Goal: Register for event/course

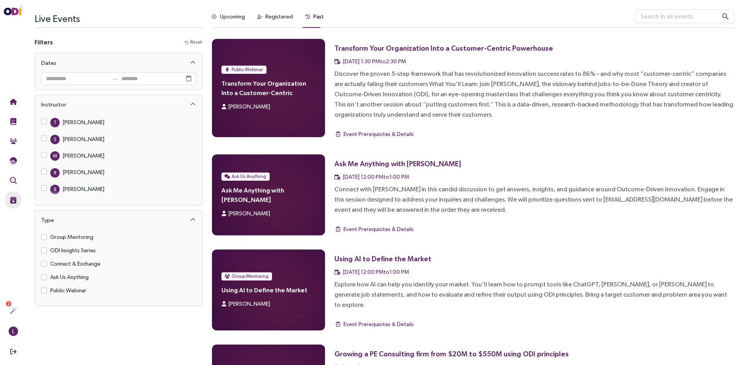
click at [456, 97] on div "Discover the proven 5-step framework that has revolutionized innovation success…" at bounding box center [535, 94] width 400 height 51
click at [236, 16] on div "Upcoming" at bounding box center [232, 16] width 25 height 9
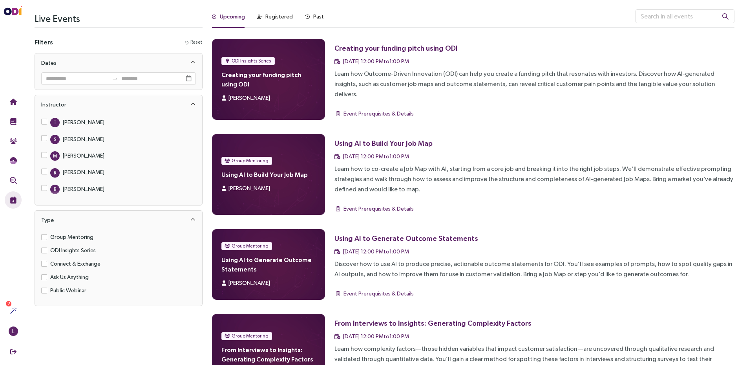
click at [425, 46] on div "Creating your funding pitch using ODI" at bounding box center [396, 48] width 123 height 10
click at [376, 164] on div "Learn how to co-create a Job Map with AI, starting from a core job and breaking…" at bounding box center [535, 179] width 400 height 31
click at [238, 59] on span "ODI Insights Series" at bounding box center [252, 61] width 40 height 8
click at [251, 57] on span "ODI Insights Series" at bounding box center [252, 61] width 40 height 8
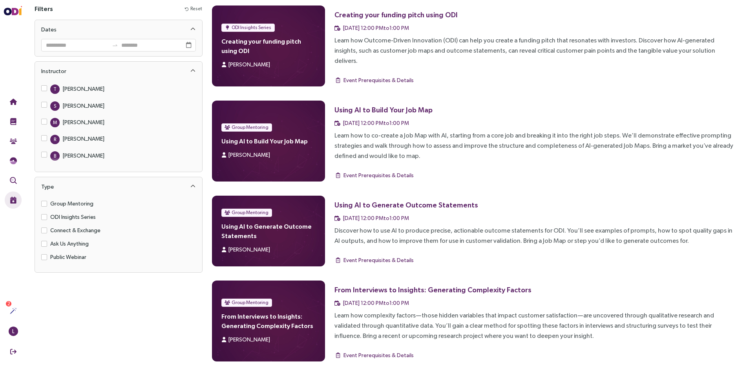
scroll to position [34, 0]
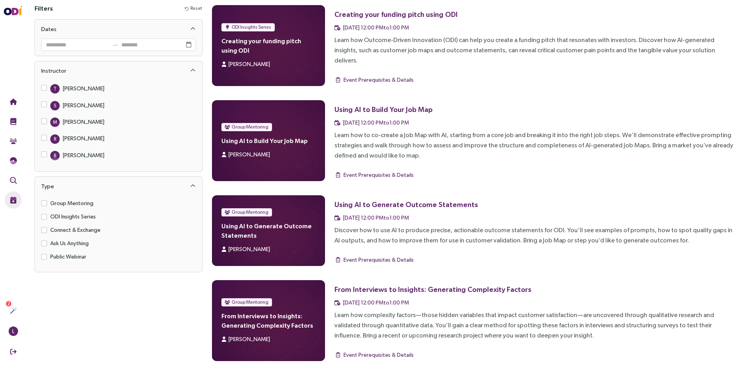
click at [415, 310] on div "Learn how complexity factors—those hidden variables that impact customer satisf…" at bounding box center [535, 325] width 400 height 31
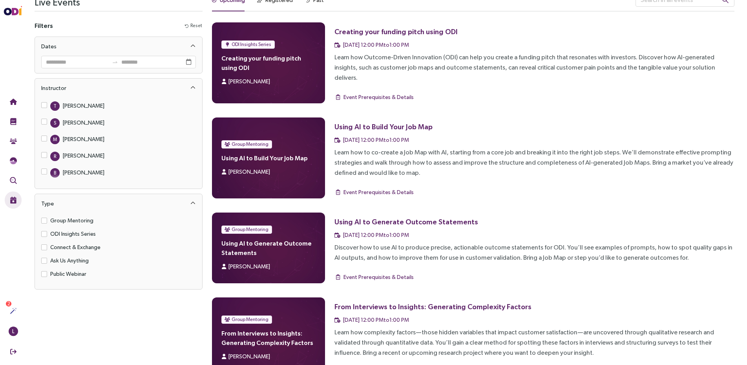
scroll to position [0, 0]
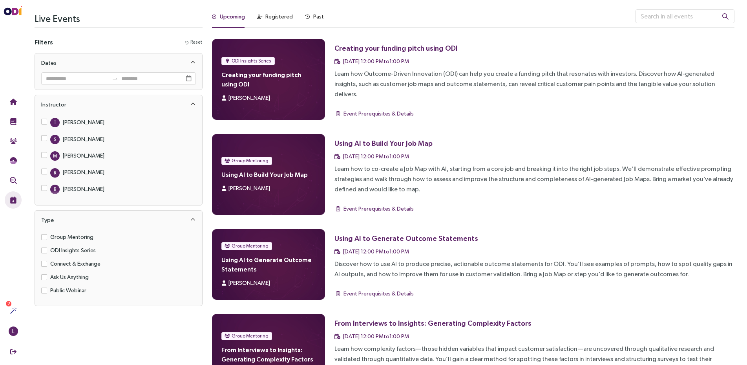
click at [396, 80] on div "Learn how Outcome-Driven Innovation (ODI) can help you create a funding pitch t…" at bounding box center [535, 84] width 400 height 31
click at [240, 57] on span "ODI Insights Series" at bounding box center [252, 61] width 40 height 8
click at [311, 16] on div "Past" at bounding box center [314, 16] width 18 height 9
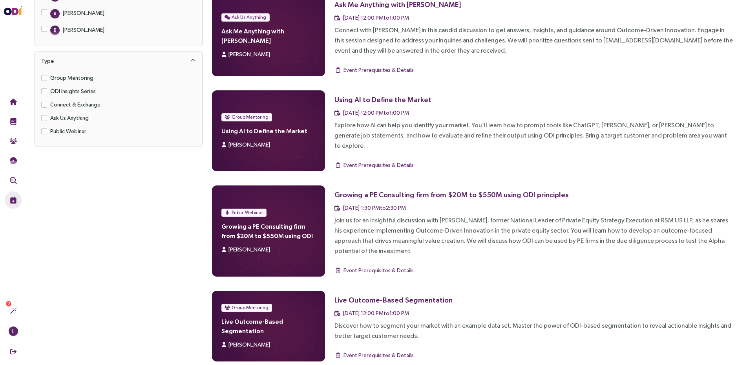
scroll to position [160, 0]
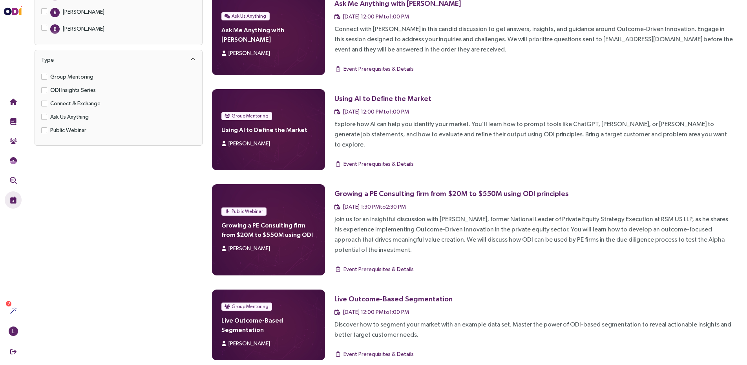
click at [498, 133] on div "Explore how AI can help you identify your market. You’ll learn how to prompt to…" at bounding box center [535, 134] width 400 height 31
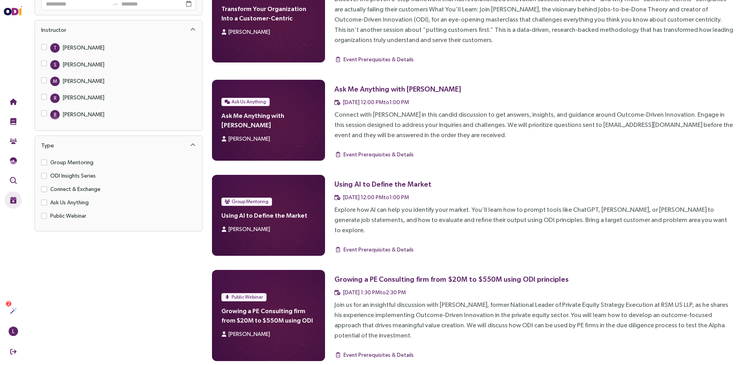
scroll to position [0, 0]
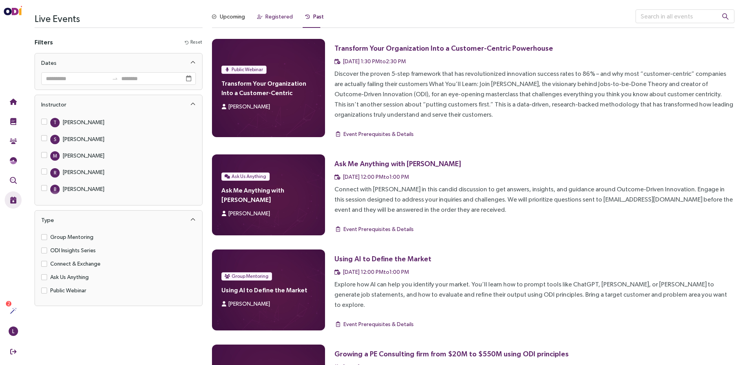
click at [273, 14] on div "Registered" at bounding box center [278, 16] width 27 height 9
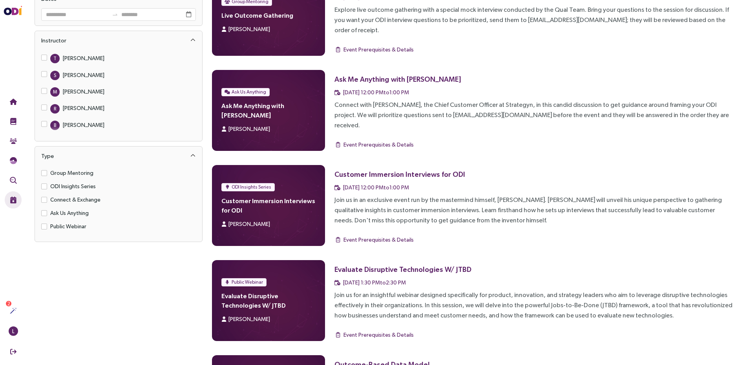
scroll to position [80, 0]
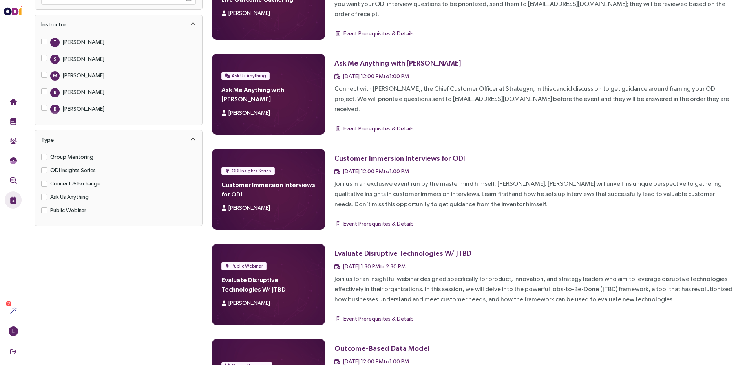
click at [258, 180] on div "ODI Insights Series Customer Immersion Interviews for ODI Tony Ulwick" at bounding box center [268, 189] width 113 height 81
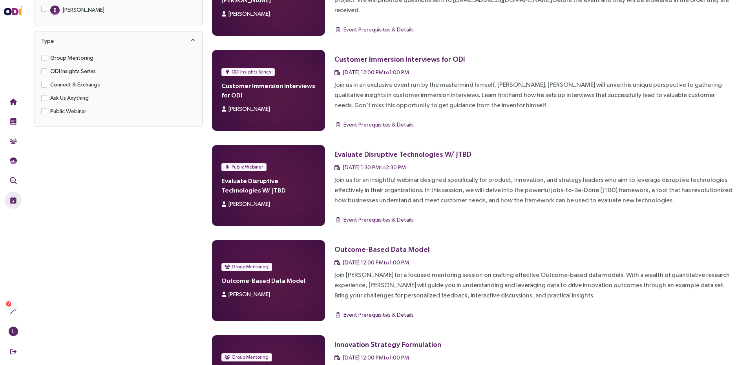
scroll to position [360, 0]
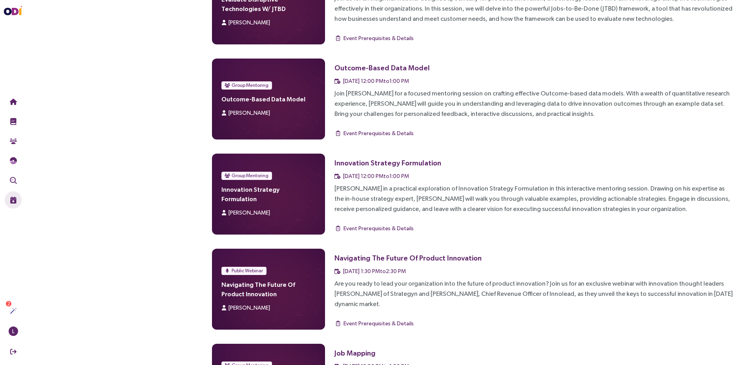
click at [249, 59] on div "Group Mentoring Outcome-Based Data Model Sabeen Sattar" at bounding box center [268, 99] width 113 height 81
click at [368, 158] on div "Innovation Strategy Formulation" at bounding box center [388, 163] width 107 height 10
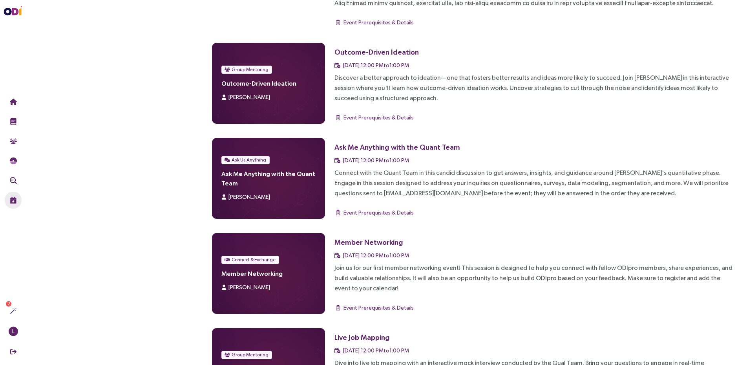
scroll to position [1089, 0]
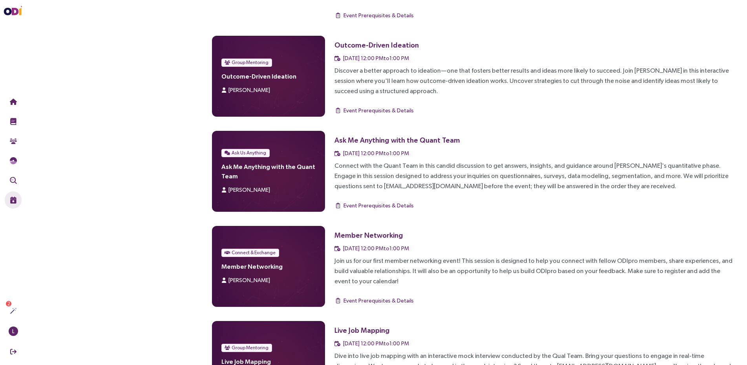
click at [360, 325] on div "Live Job Mapping" at bounding box center [362, 330] width 55 height 10
click at [258, 344] on span "Group Mentoring" at bounding box center [250, 348] width 37 height 8
click at [384, 351] on div "Dive into live job mapping with an interactive mock interview conducted by the …" at bounding box center [535, 366] width 400 height 31
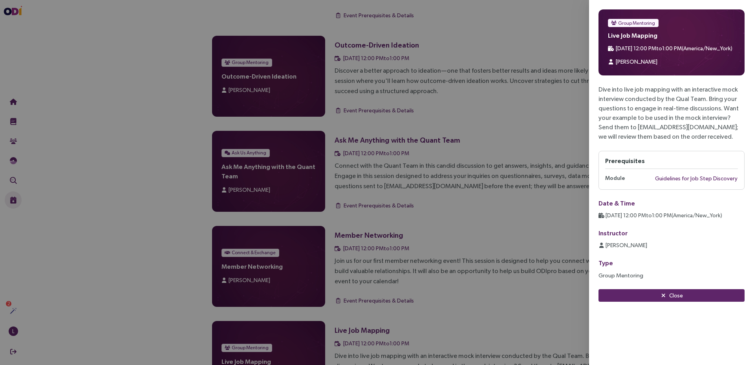
click at [485, 202] on div at bounding box center [377, 182] width 754 height 365
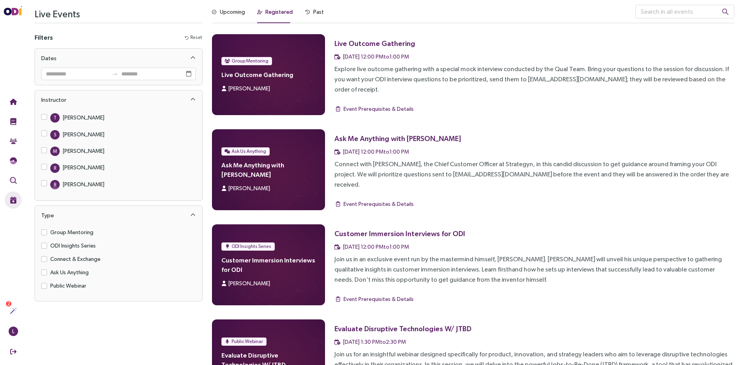
scroll to position [0, 0]
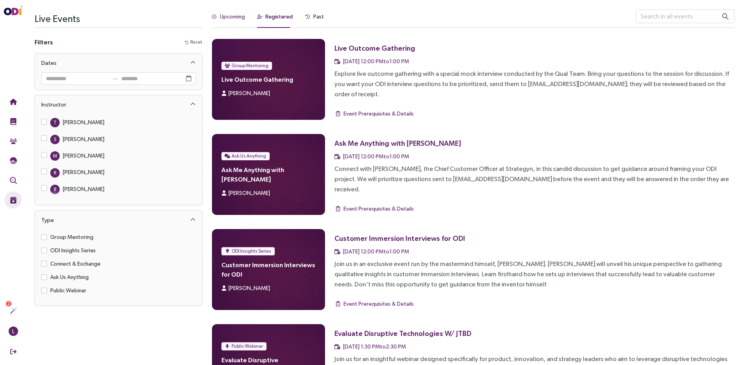
click at [229, 15] on div "Upcoming" at bounding box center [232, 16] width 25 height 9
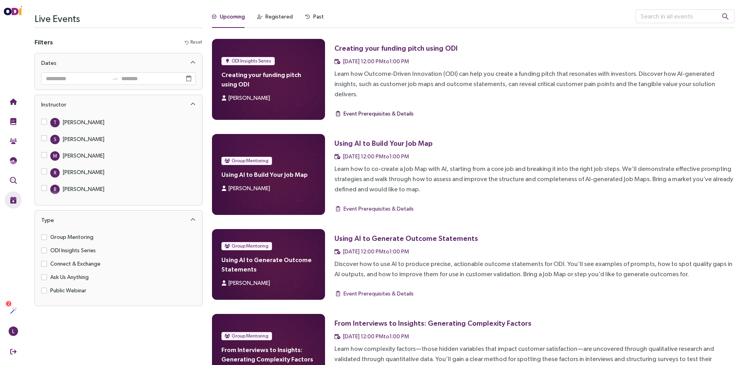
click at [384, 109] on span "Event Prerequisites & Details" at bounding box center [379, 113] width 70 height 9
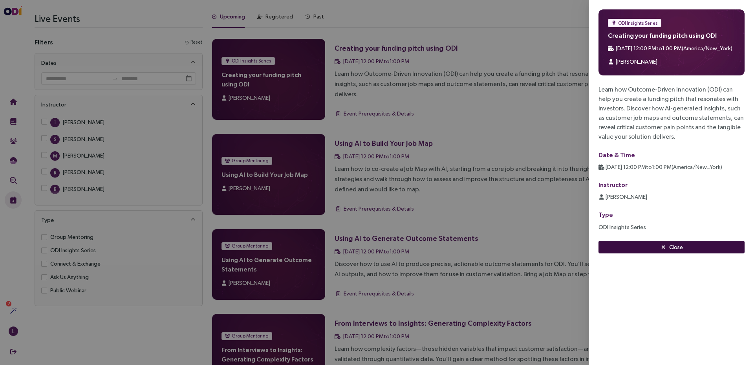
click at [677, 247] on span "Close" at bounding box center [676, 247] width 14 height 9
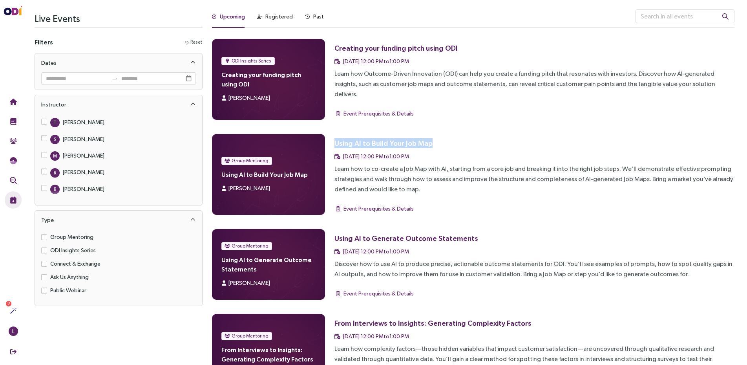
drag, startPoint x: 430, startPoint y: 132, endPoint x: 333, endPoint y: 135, distance: 97.0
click at [333, 135] on div "Group Mentoring Using AI to Build Your Job Map Sabeen Sattar Using AI to Build …" at bounding box center [473, 174] width 523 height 81
drag, startPoint x: 467, startPoint y: 228, endPoint x: 335, endPoint y: 228, distance: 132.3
click at [335, 233] on div "Using AI to Generate Outcome Statements" at bounding box center [408, 238] width 147 height 10
click at [252, 95] on span "[PERSON_NAME]" at bounding box center [250, 98] width 42 height 6
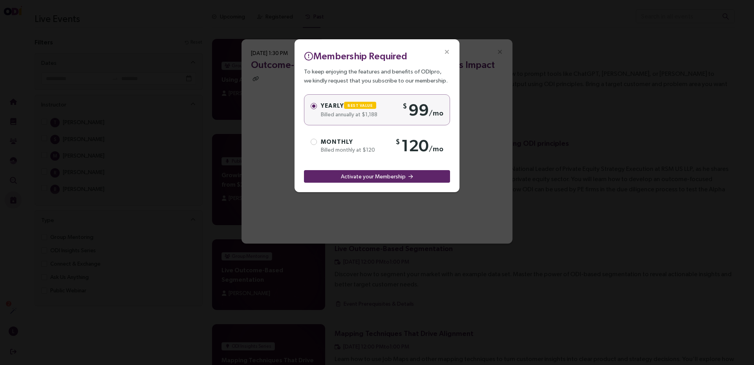
scroll to position [1030, 0]
